Goal: Task Accomplishment & Management: Manage account settings

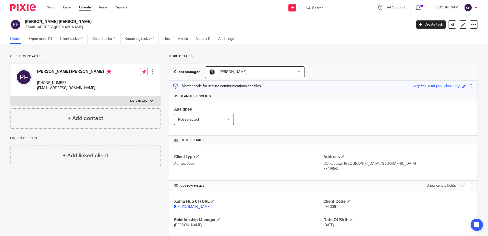
click at [19, 10] on img at bounding box center [23, 7] width 26 height 7
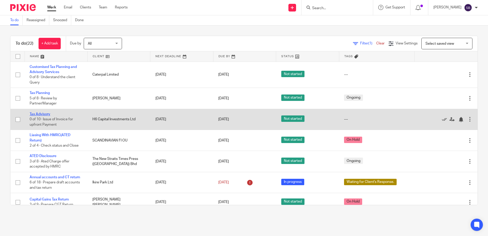
click at [39, 113] on link "Tax Advisory" at bounding box center [40, 114] width 21 height 4
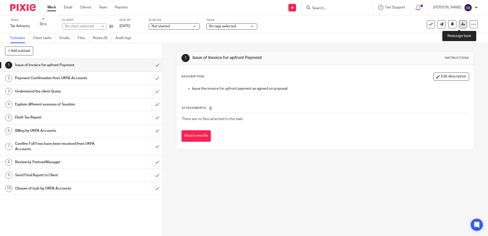
click at [461, 23] on icon at bounding box center [463, 24] width 4 height 4
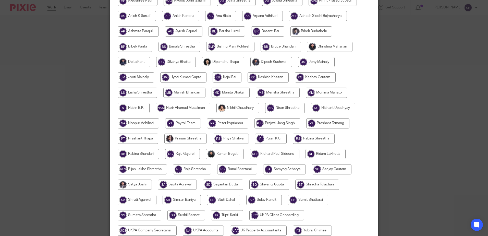
scroll to position [159, 0]
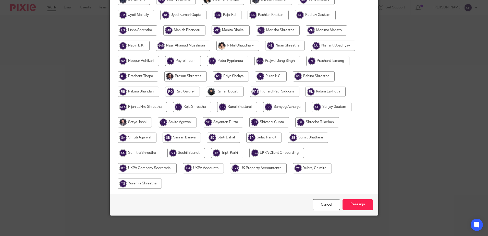
click at [205, 170] on input "radio" at bounding box center [203, 168] width 41 height 10
radio input "true"
click at [354, 200] on input "Reassign" at bounding box center [357, 204] width 30 height 11
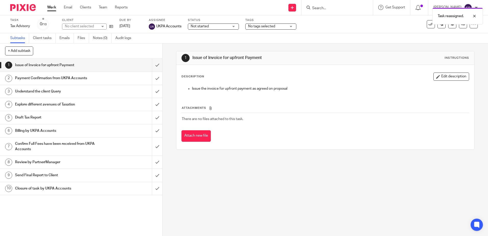
click at [27, 10] on img at bounding box center [23, 7] width 26 height 7
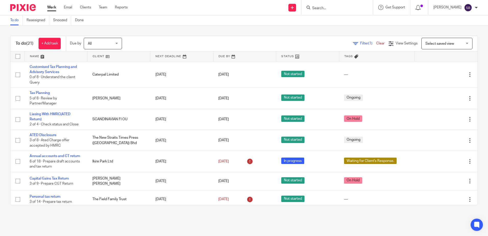
click at [328, 8] on input "Search" at bounding box center [335, 8] width 46 height 5
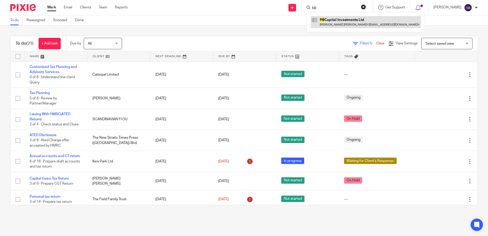
type input "h6"
click at [334, 18] on link at bounding box center [366, 22] width 110 height 12
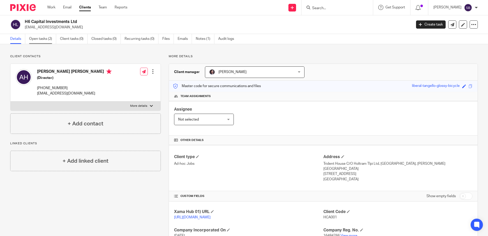
click at [49, 40] on link "Open tasks (2)" at bounding box center [42, 39] width 27 height 10
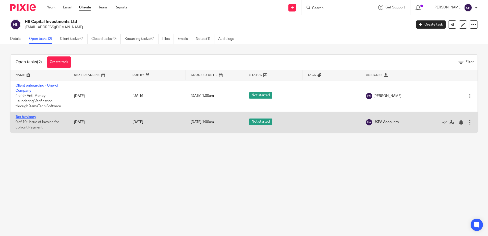
click at [34, 116] on link "Tax Advisory" at bounding box center [26, 117] width 21 height 4
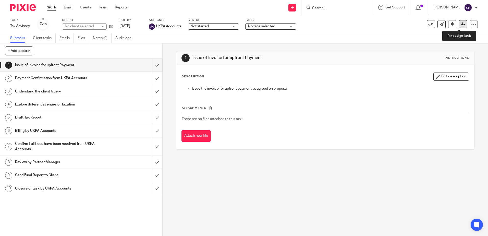
click at [460, 21] on link at bounding box center [463, 24] width 8 height 8
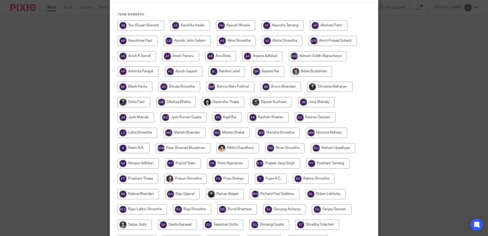
scroll to position [128, 0]
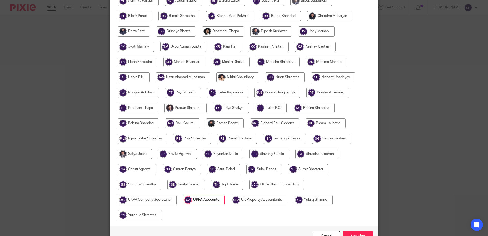
click at [176, 165] on input "radio" at bounding box center [182, 169] width 38 height 10
radio input "true"
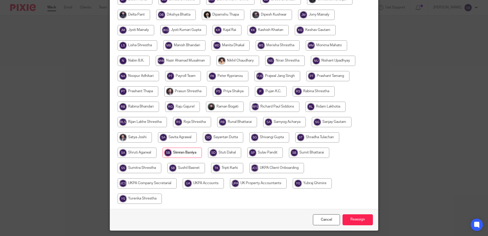
scroll to position [159, 0]
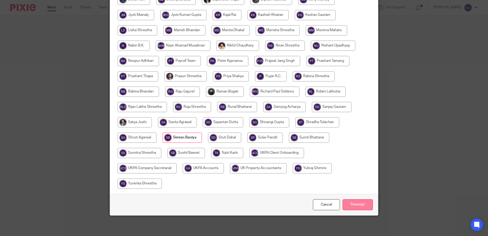
click at [353, 205] on input "Reassign" at bounding box center [357, 204] width 30 height 11
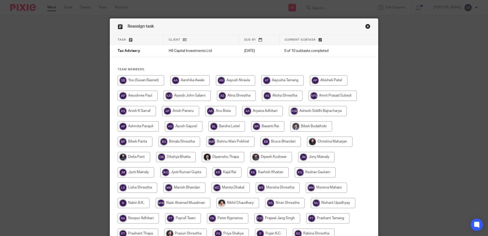
scroll to position [0, 0]
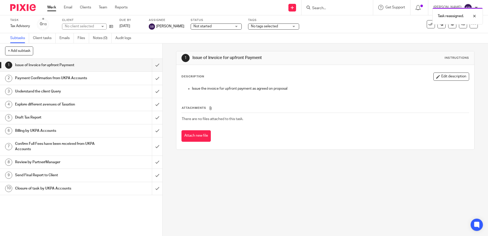
click at [18, 8] on img at bounding box center [23, 7] width 26 height 7
